Goal: Task Accomplishment & Management: Use online tool/utility

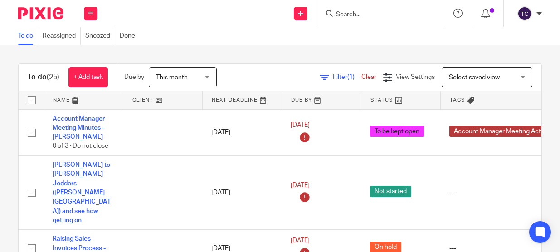
click at [359, 13] on input "Search" at bounding box center [376, 15] width 82 height 8
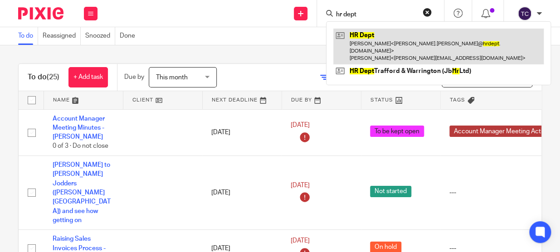
type input "hr dept"
click at [364, 30] on link at bounding box center [438, 47] width 210 height 36
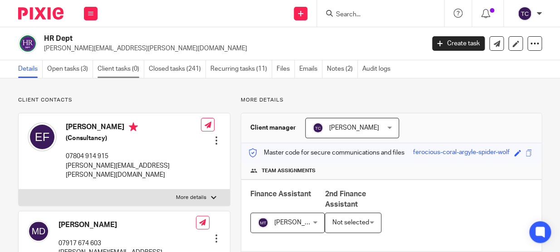
click at [131, 71] on link "Client tasks (0)" at bounding box center [120, 69] width 47 height 18
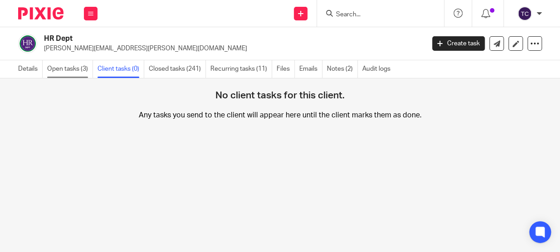
click at [71, 68] on link "Open tasks (3)" at bounding box center [70, 69] width 46 height 18
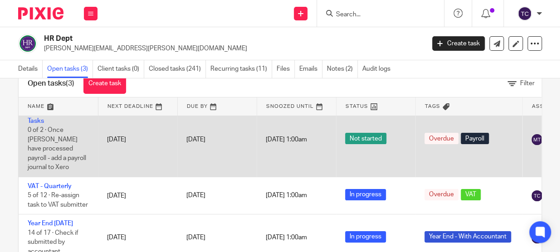
scroll to position [41, 0]
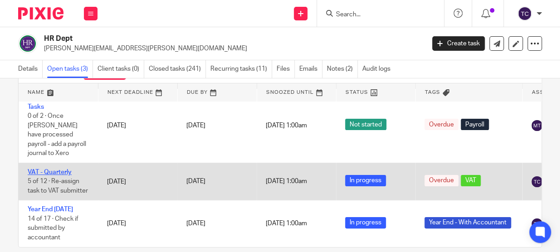
click at [60, 169] on link "VAT - Quarterly" at bounding box center [50, 172] width 44 height 6
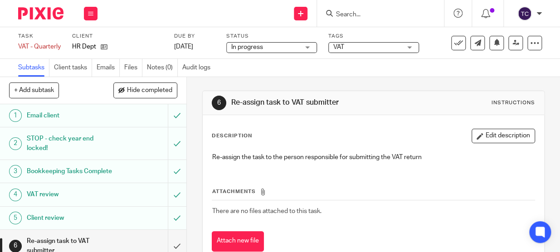
scroll to position [165, 0]
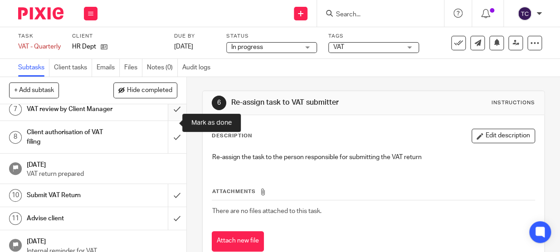
click at [169, 121] on input "submit" at bounding box center [93, 109] width 186 height 23
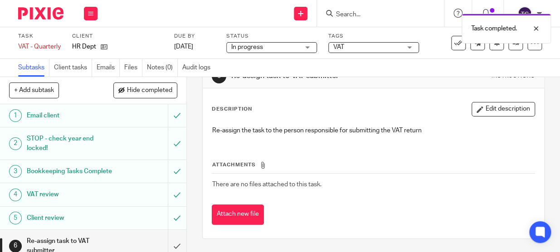
scroll to position [123, 0]
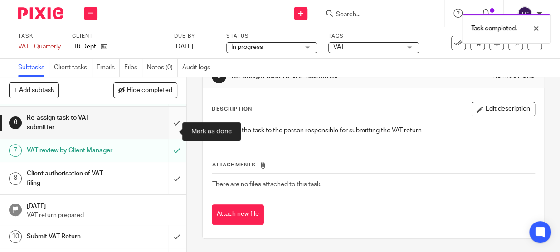
click at [166, 131] on input "submit" at bounding box center [93, 123] width 186 height 32
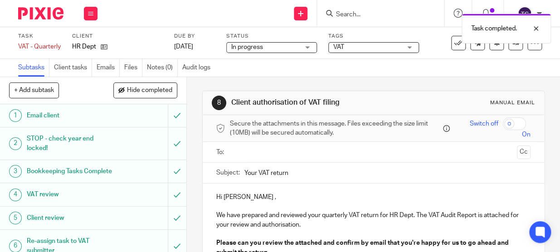
scroll to position [82, 0]
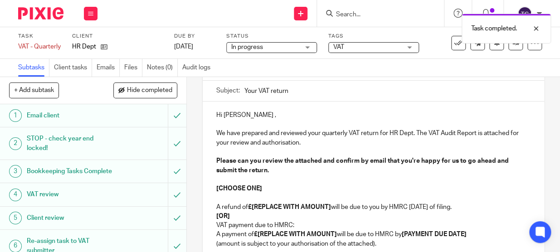
click at [216, 127] on p at bounding box center [373, 124] width 314 height 9
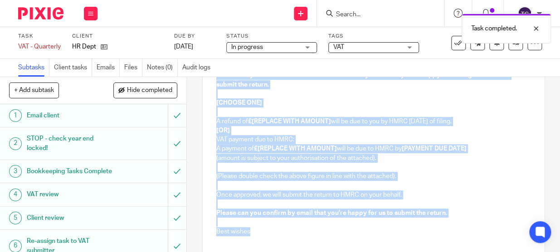
scroll to position [190, 0]
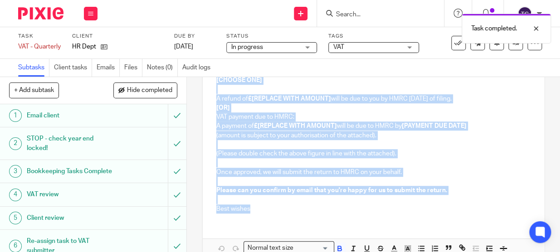
drag, startPoint x: 213, startPoint y: 133, endPoint x: 397, endPoint y: 210, distance: 199.1
click at [397, 210] on div "Hi Emma , We have prepared and reviewed your quarterly VAT return for HR Dept. …" at bounding box center [373, 106] width 341 height 227
copy div "We have prepared and reviewed your quarterly VAT return for HR Dept. The VAT Au…"
